Goal: Task Accomplishment & Management: Manage account settings

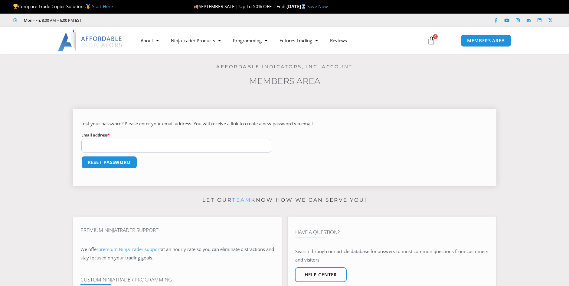
click at [145, 144] on input "Email address * Required" at bounding box center [176, 146] width 190 height 14
type input "**********"
click at [110, 161] on button "Reset password" at bounding box center [109, 162] width 59 height 13
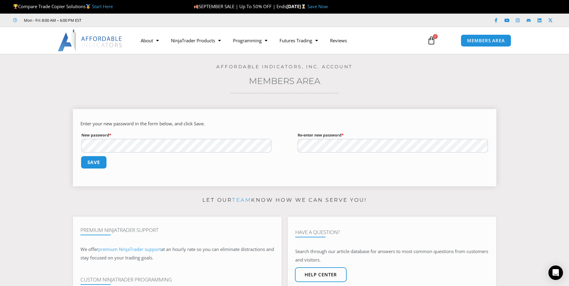
click at [95, 163] on button "Save" at bounding box center [93, 162] width 26 height 13
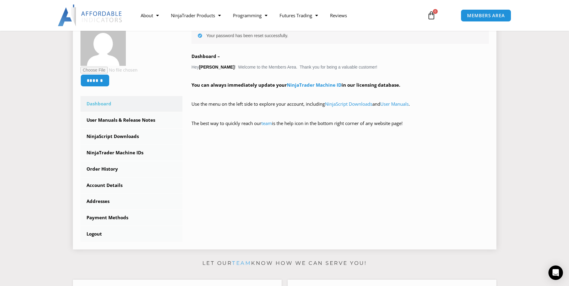
scroll to position [91, 0]
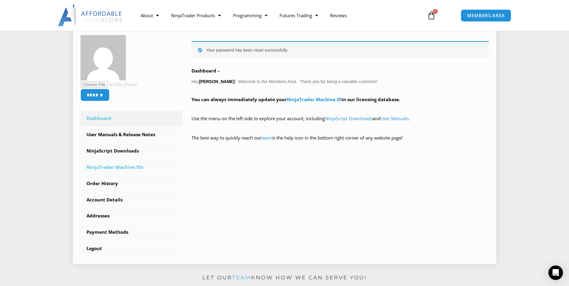
click at [135, 167] on link "NinjaTrader Machine IDs" at bounding box center [131, 168] width 102 height 16
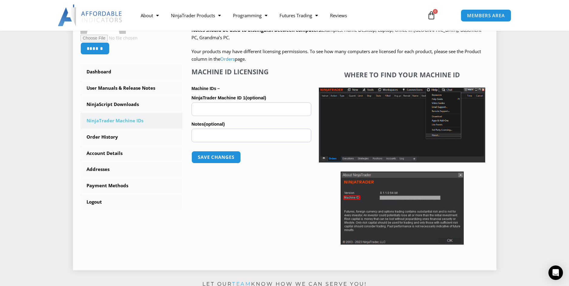
scroll to position [121, 0]
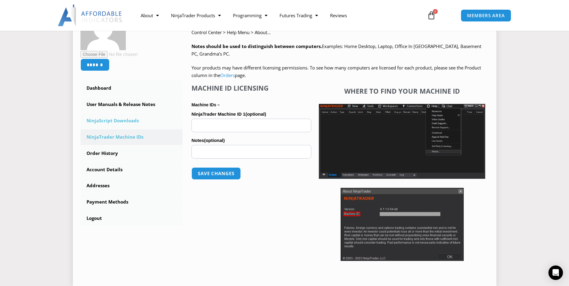
click at [122, 118] on link "NinjaScript Downloads" at bounding box center [131, 121] width 102 height 16
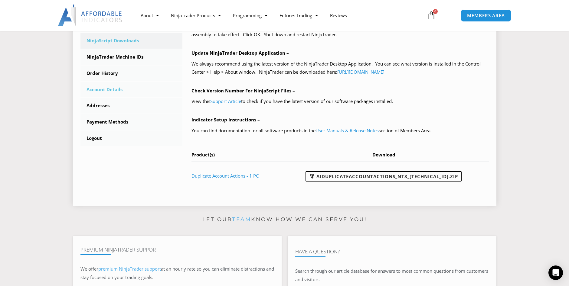
scroll to position [212, 0]
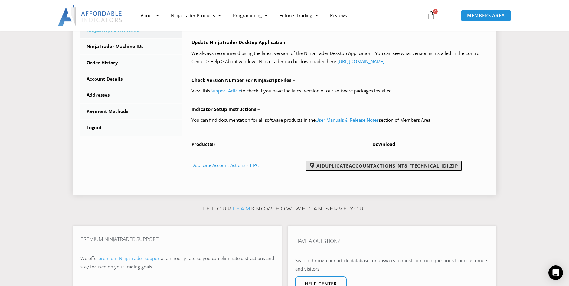
click at [315, 169] on span at bounding box center [312, 166] width 6 height 6
click at [343, 167] on link "AIDuplicateAccountActions_NT8_25.9.18.2.zip" at bounding box center [384, 166] width 156 height 10
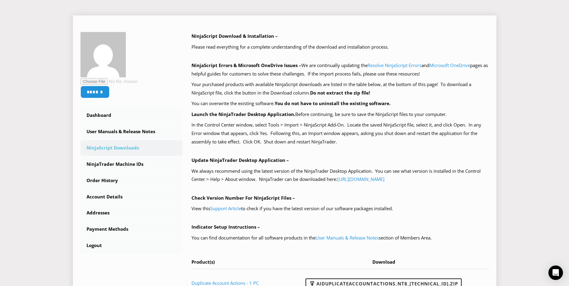
scroll to position [121, 0]
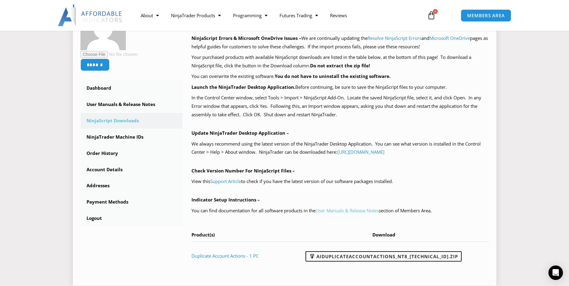
click at [349, 211] on link "User Manuals & Release Notes" at bounding box center [347, 211] width 63 height 6
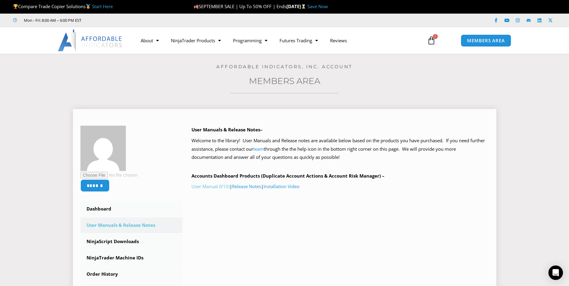
click at [208, 186] on link "User Manual (V10)" at bounding box center [210, 187] width 38 height 6
click at [296, 185] on link "Installation Video" at bounding box center [281, 187] width 36 height 6
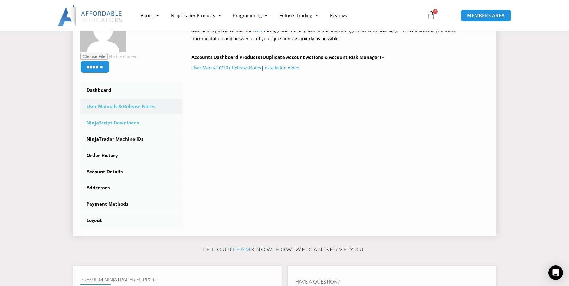
scroll to position [121, 0]
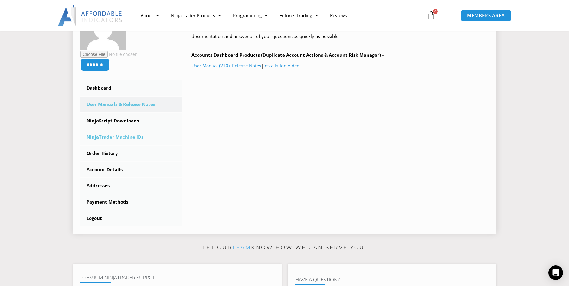
click at [129, 136] on link "NinjaTrader Machine IDs" at bounding box center [131, 137] width 102 height 16
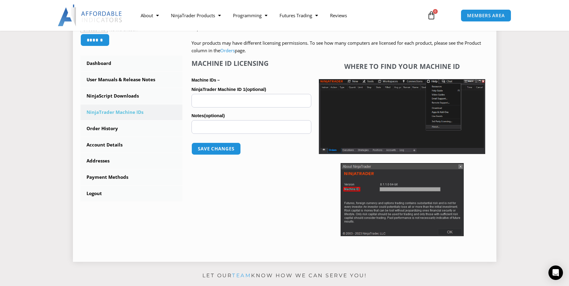
scroll to position [151, 0]
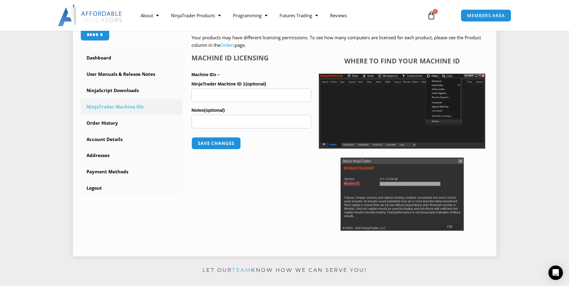
click at [227, 96] on input "NinjaTrader Machine ID 1 (optional)" at bounding box center [251, 96] width 120 height 14
paste input "**********"
type input "**********"
click at [220, 144] on button "Save changes" at bounding box center [216, 143] width 52 height 13
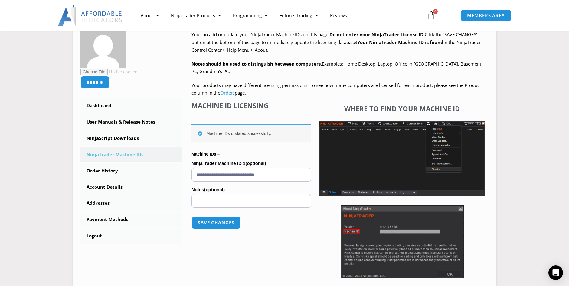
scroll to position [121, 0]
